Goal: Task Accomplishment & Management: Use online tool/utility

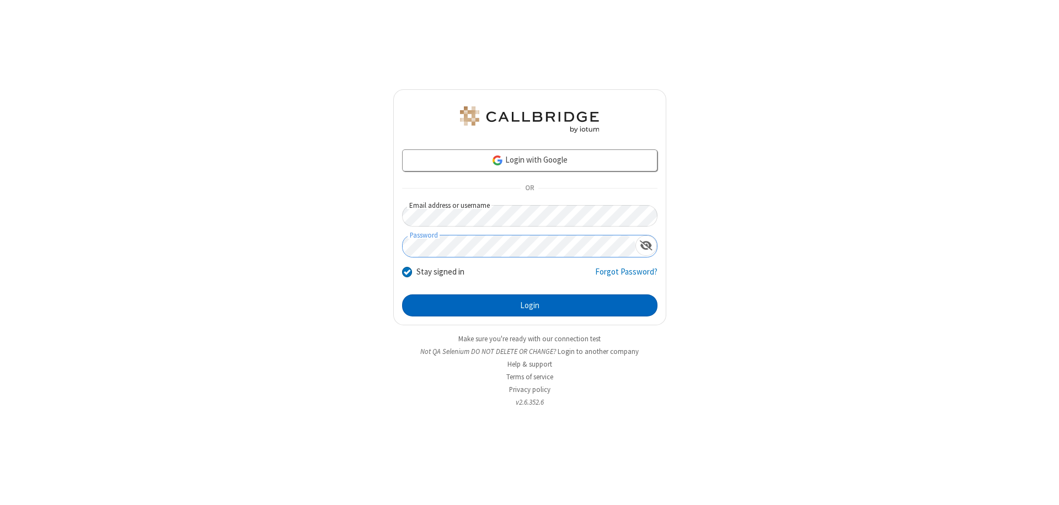
click at [530, 306] on button "Login" at bounding box center [529, 306] width 255 height 22
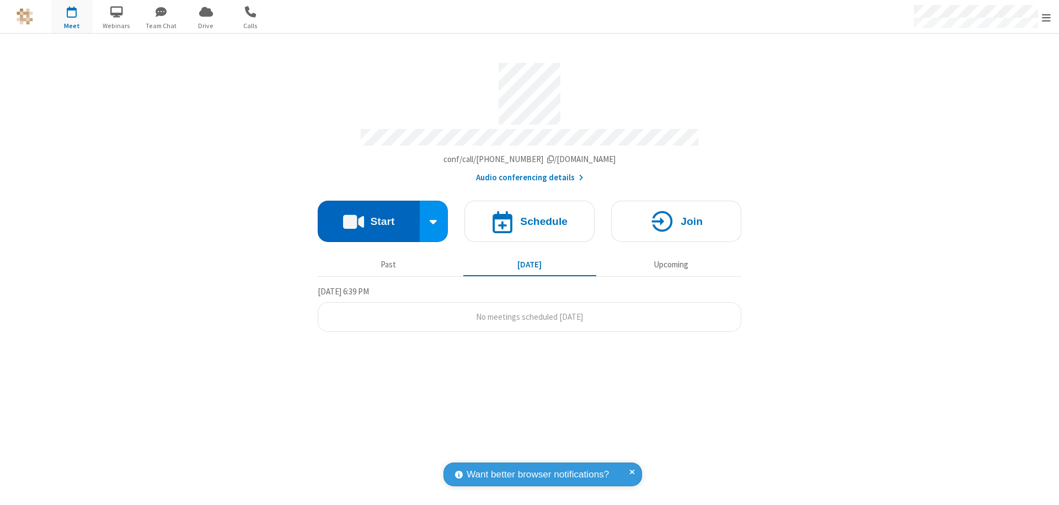
click at [368, 216] on button "Start" at bounding box center [369, 221] width 102 height 41
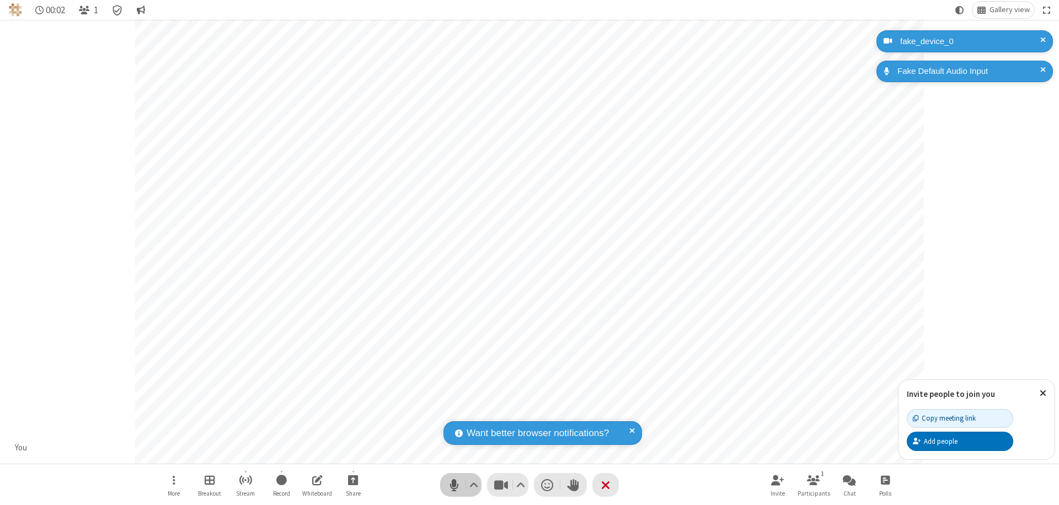
click at [454, 485] on span "Mute (⌘+Shift+A)" at bounding box center [454, 485] width 17 height 16
click at [454, 485] on span "Unmute (⌘+Shift+A)" at bounding box center [454, 485] width 17 height 16
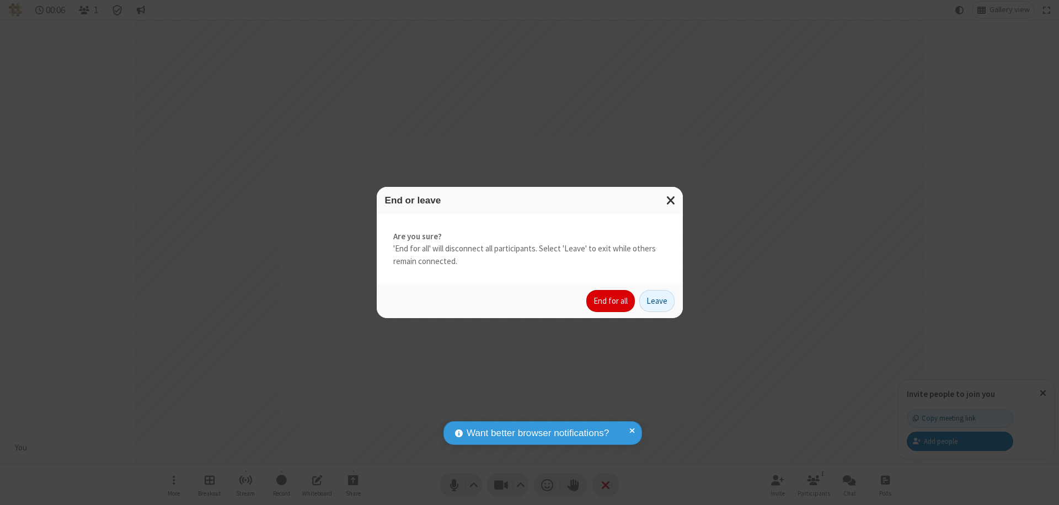
click at [611, 301] on button "End for all" at bounding box center [610, 301] width 49 height 22
